Goal: Information Seeking & Learning: Learn about a topic

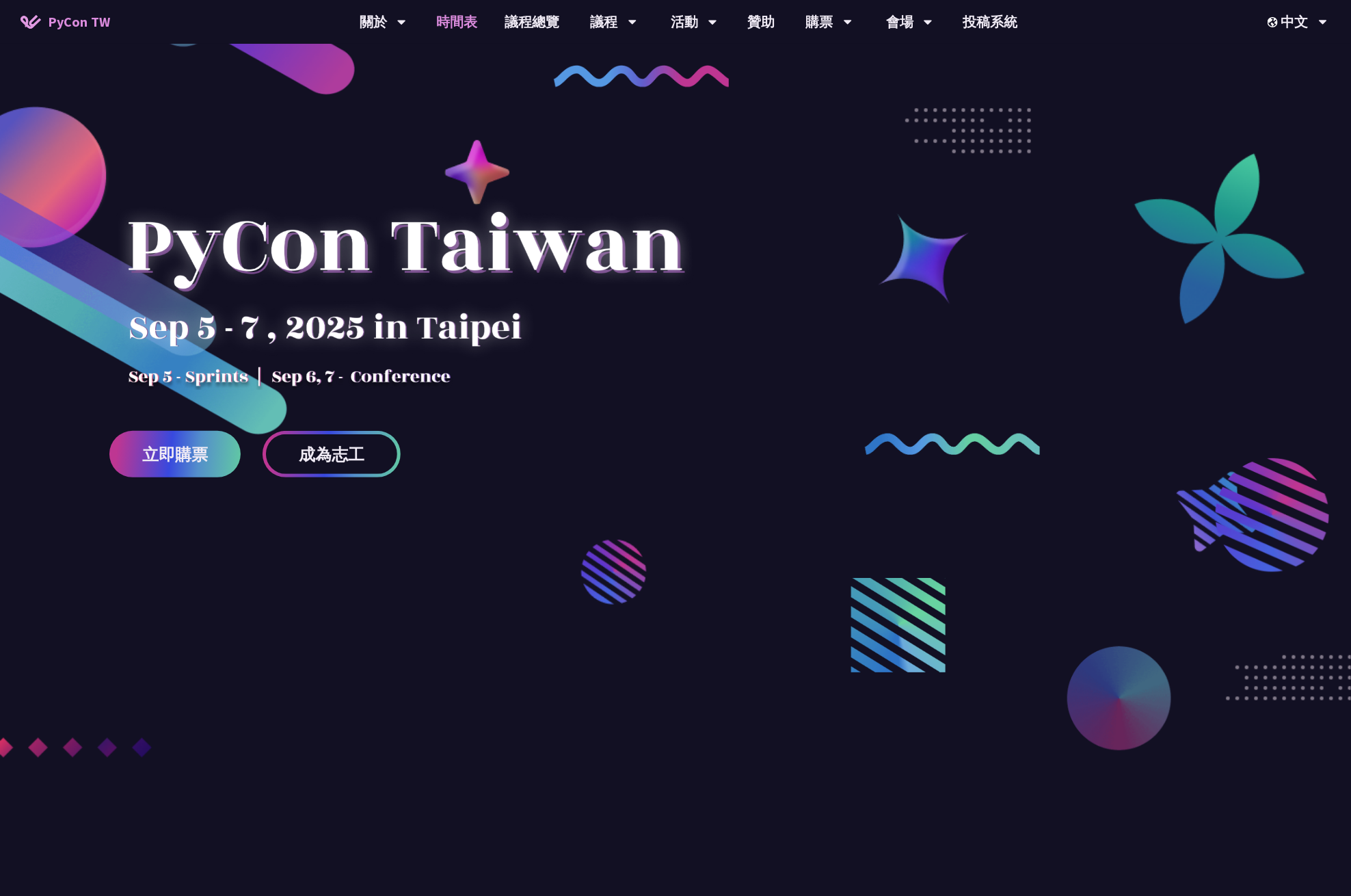
click at [462, 15] on link "時間表" at bounding box center [457, 22] width 69 height 44
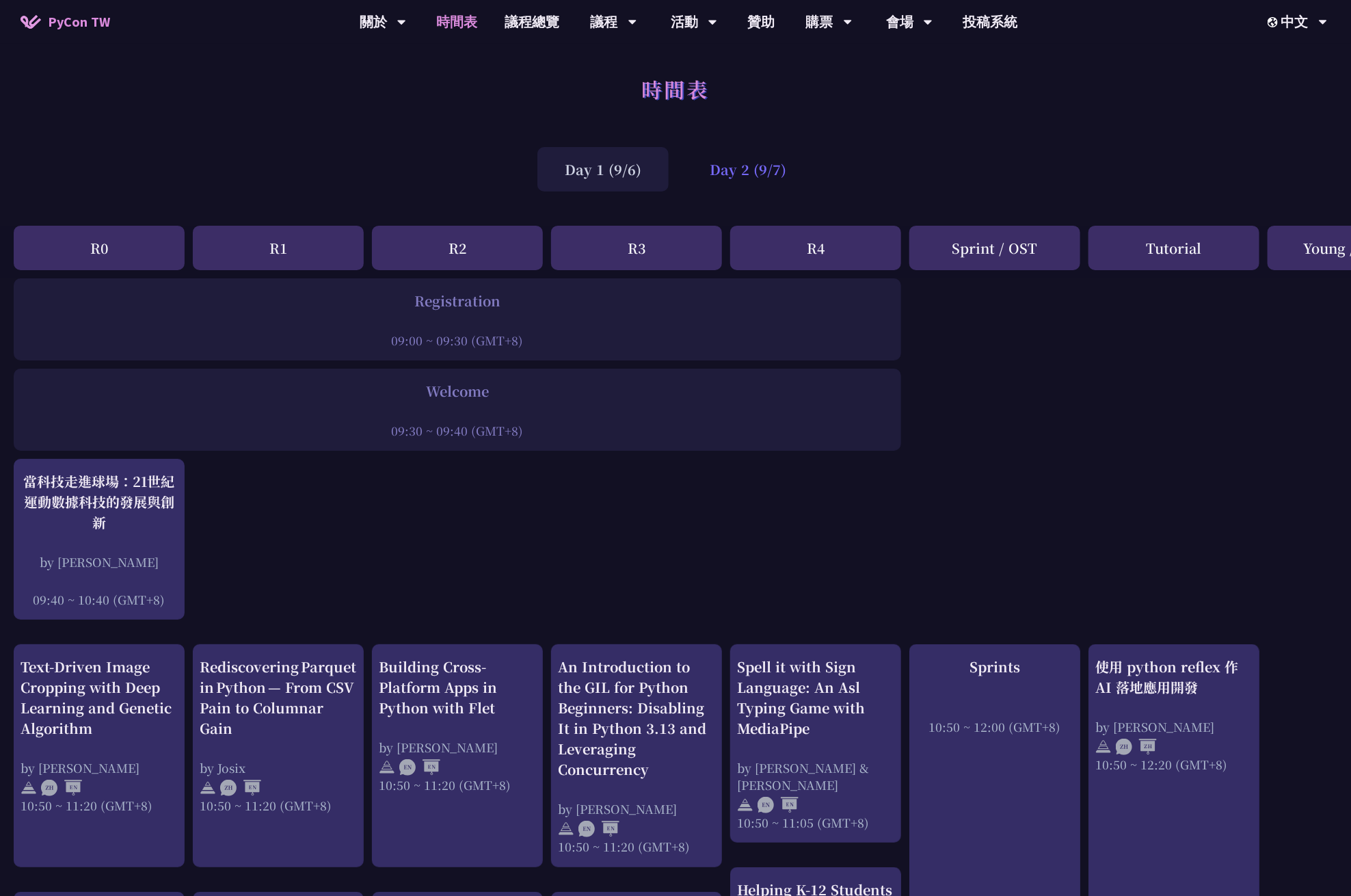
drag, startPoint x: 722, startPoint y: 158, endPoint x: 801, endPoint y: 188, distance: 84.5
click at [722, 158] on div "Day 2 (9/7)" at bounding box center [748, 169] width 131 height 45
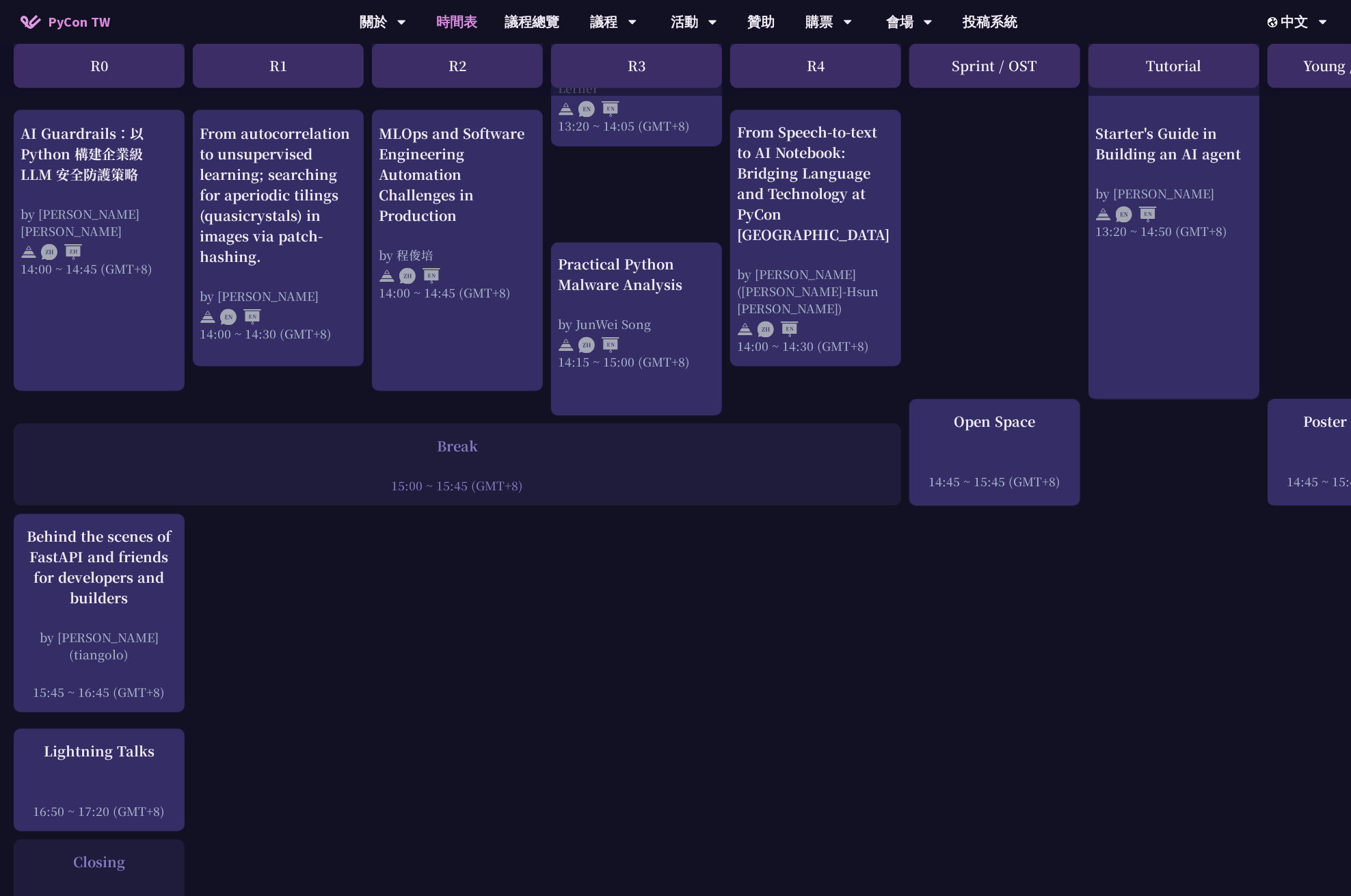
scroll to position [1461, 0]
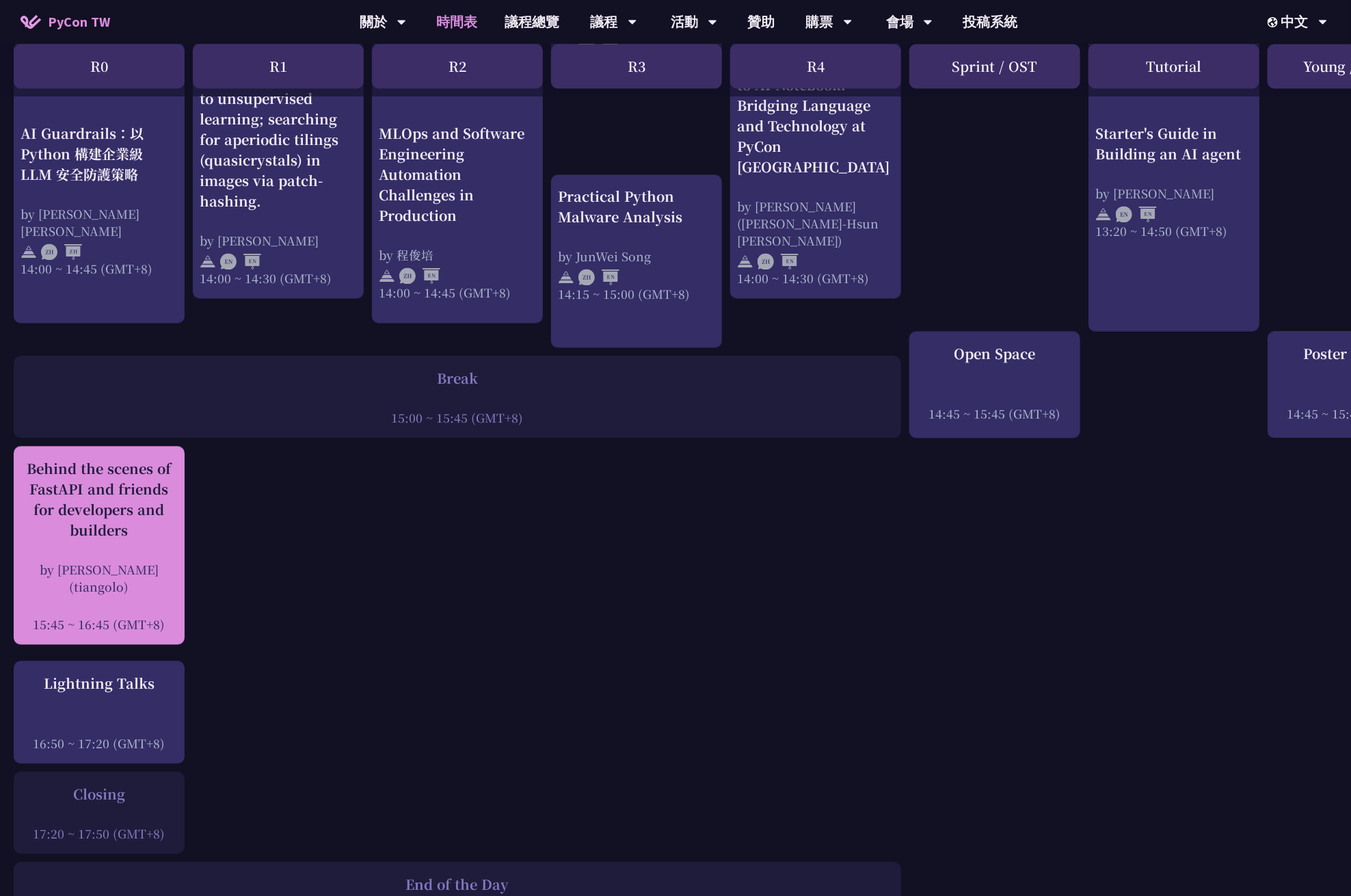
click at [124, 514] on div "Behind the scenes of FastAPI and friends for developers and builders by [PERSON…" at bounding box center [100, 545] width 158 height 175
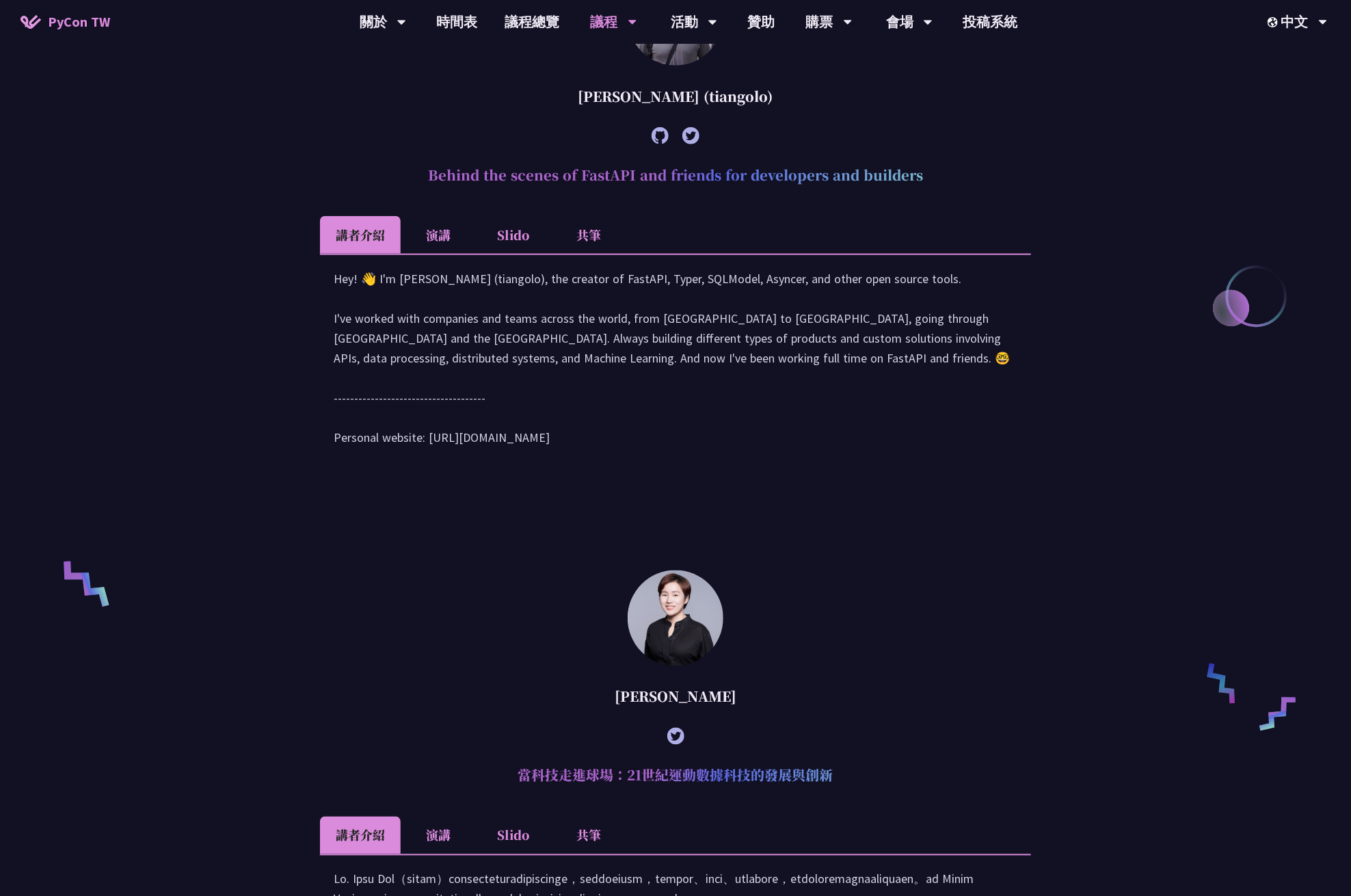
scroll to position [690, 0]
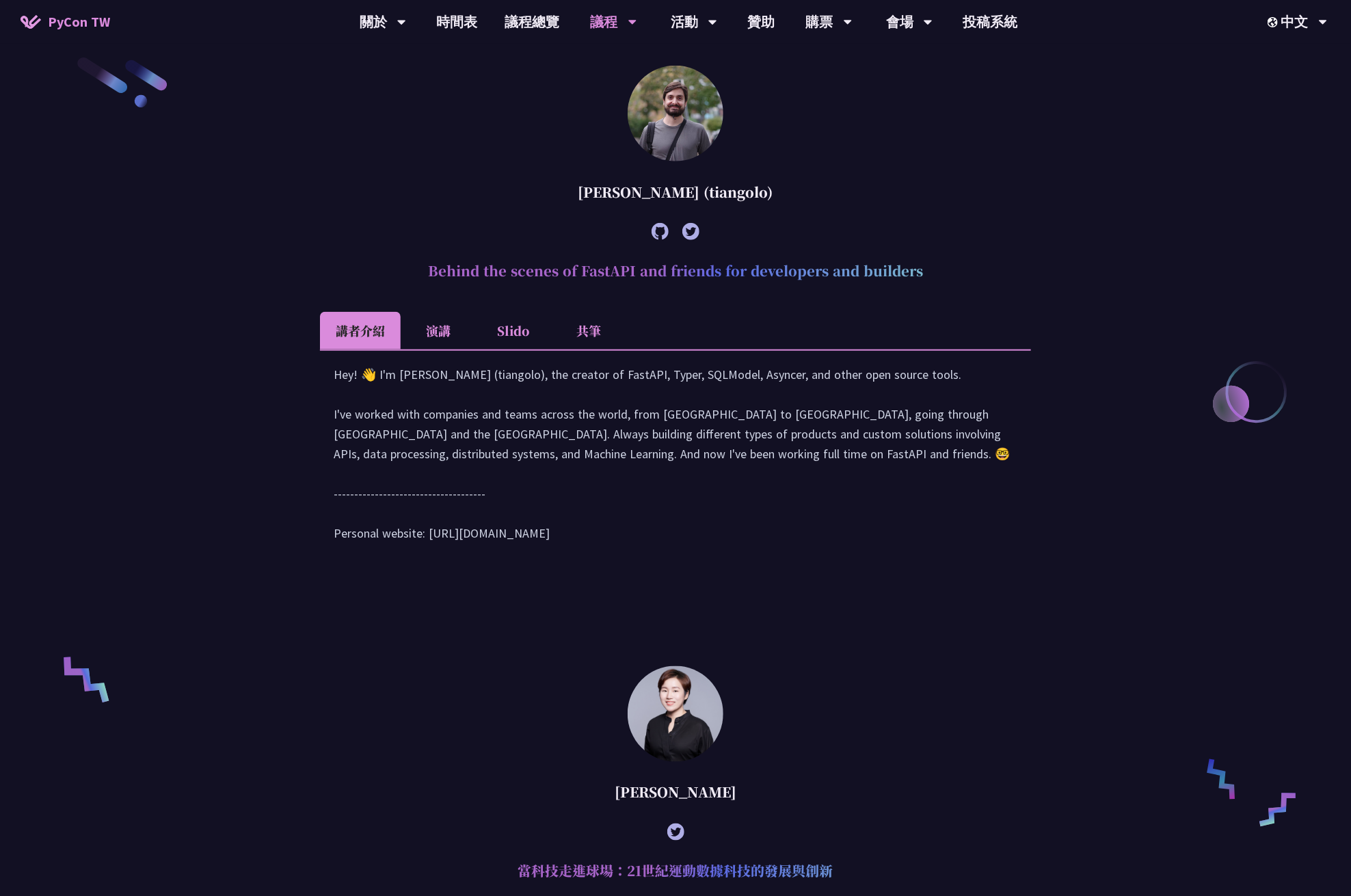
click at [591, 188] on div "[PERSON_NAME] (tiangolo)" at bounding box center [675, 192] width 711 height 41
click at [667, 197] on div "[PERSON_NAME] (tiangolo)" at bounding box center [675, 192] width 711 height 41
drag, startPoint x: 569, startPoint y: 190, endPoint x: 701, endPoint y: 189, distance: 132.0
click at [701, 189] on div "[PERSON_NAME] (tiangolo)" at bounding box center [675, 192] width 711 height 41
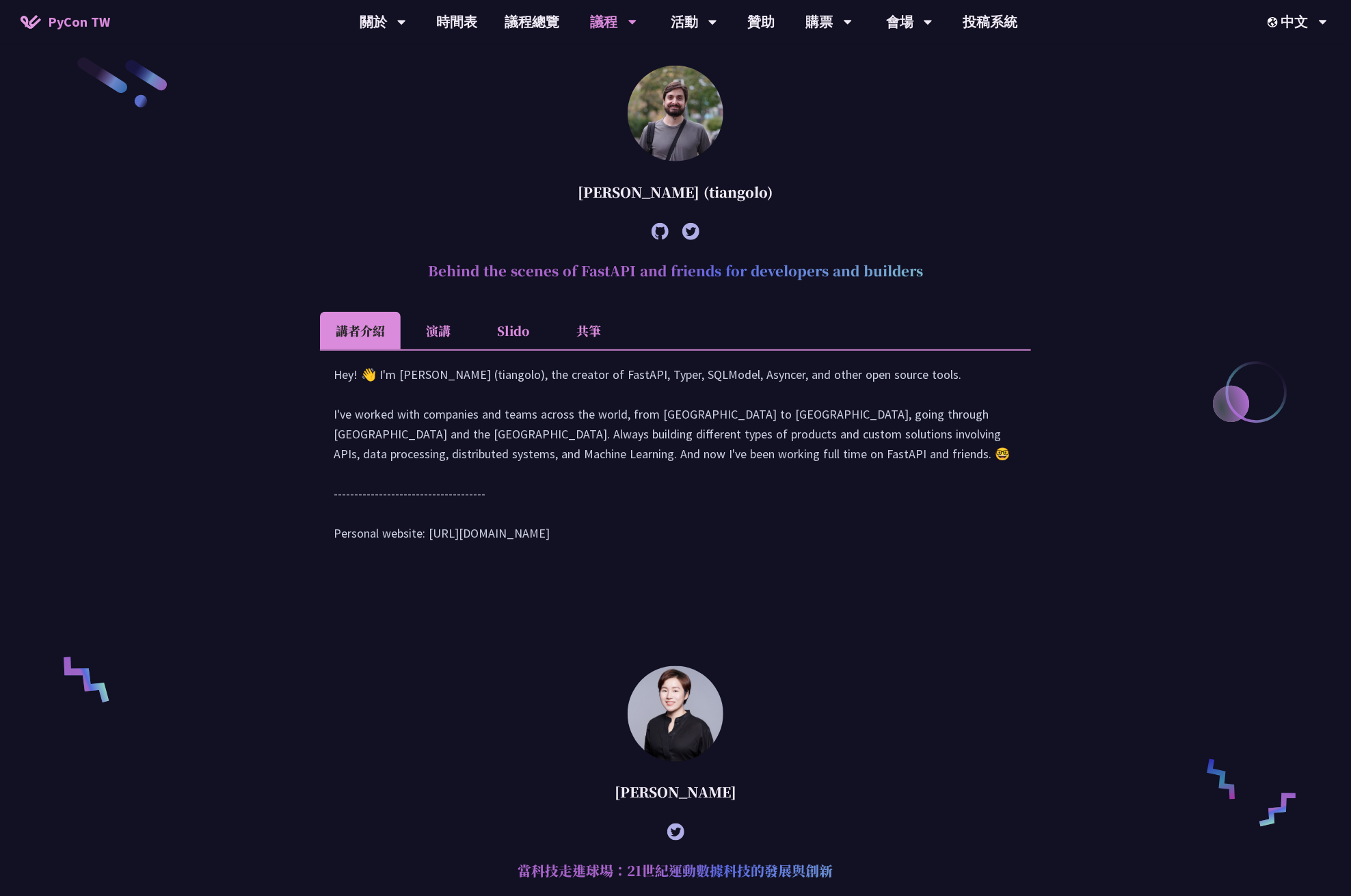
click at [704, 191] on div "[PERSON_NAME] (tiangolo)" at bounding box center [675, 192] width 711 height 41
copy div "[PERSON_NAME]"
click at [662, 229] on icon at bounding box center [660, 232] width 17 height 17
